Goal: Information Seeking & Learning: Learn about a topic

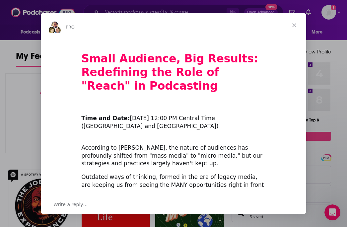
click at [145, 18] on div "PRO" at bounding box center [173, 25] width 265 height 25
click at [294, 27] on span "Close" at bounding box center [294, 25] width 24 height 24
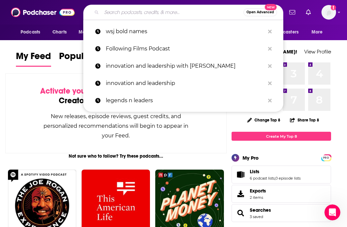
click at [134, 12] on input "Search podcasts, credits, & more..." at bounding box center [173, 12] width 142 height 11
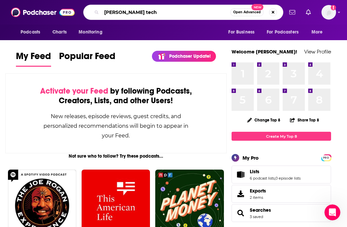
type input "[PERSON_NAME] tech"
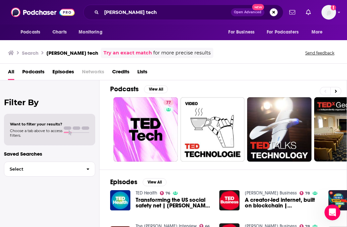
scroll to position [4, 0]
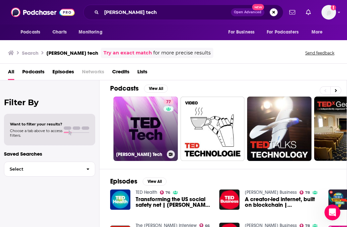
click at [130, 124] on link "77 [PERSON_NAME] Tech" at bounding box center [145, 129] width 64 height 64
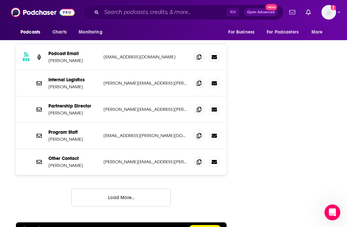
scroll to position [905, 0]
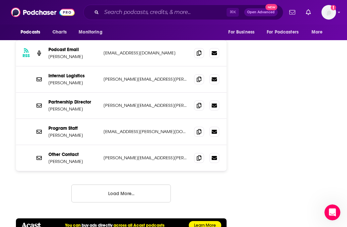
click at [141, 184] on button "Load More..." at bounding box center [121, 193] width 100 height 18
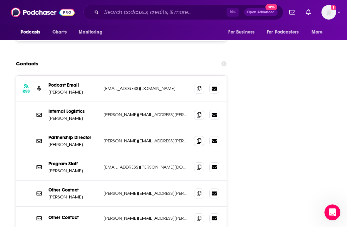
scroll to position [869, 0]
